Goal: Find specific page/section: Find specific page/section

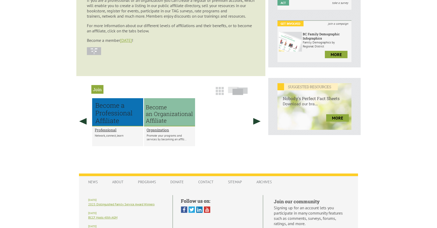
scroll to position [192, 0]
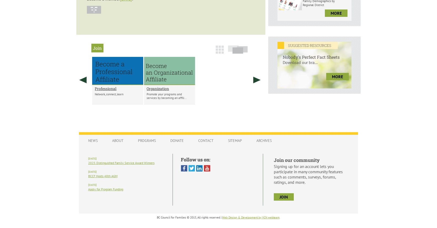
click at [216, 48] on img at bounding box center [220, 50] width 8 height 8
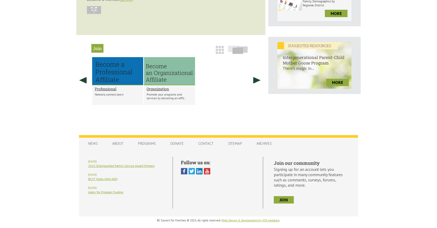
scroll to position [0, 0]
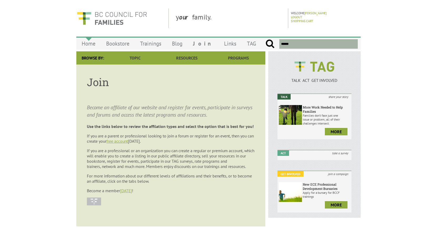
click at [90, 43] on link "Home" at bounding box center [88, 43] width 25 height 12
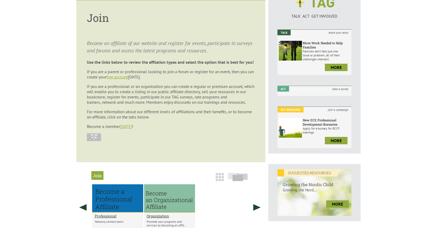
scroll to position [194, 0]
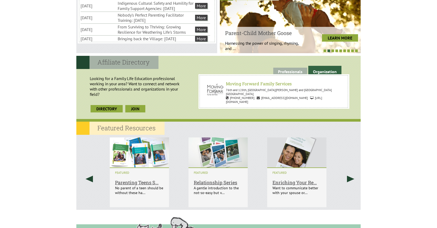
scroll to position [466, 0]
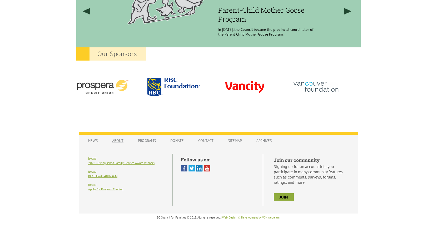
click at [120, 136] on link "About" at bounding box center [118, 141] width 22 height 10
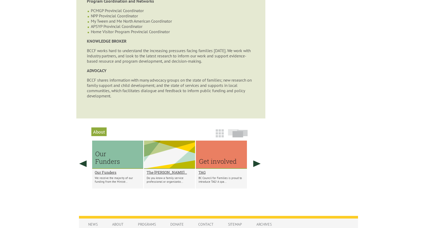
scroll to position [323, 0]
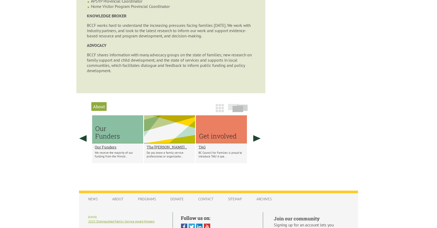
click at [217, 108] on img at bounding box center [220, 108] width 8 height 8
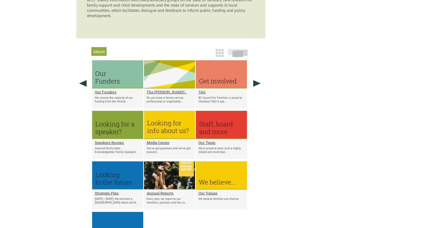
scroll to position [381, 0]
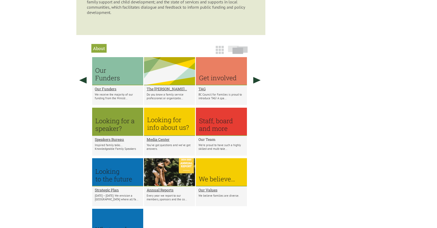
click at [213, 139] on h2 "Our Team" at bounding box center [222, 139] width 46 height 5
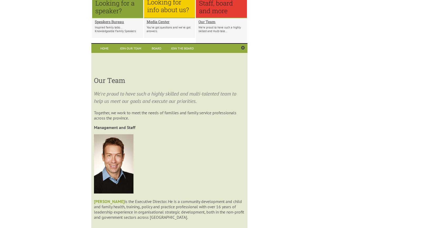
scroll to position [500, 0]
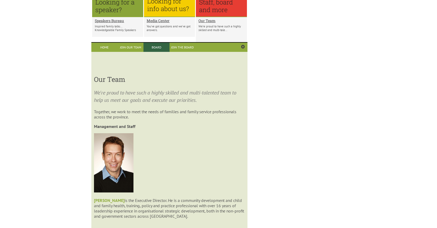
click at [156, 46] on link "Board" at bounding box center [157, 47] width 26 height 9
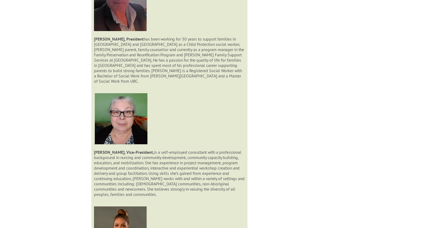
scroll to position [620, 0]
